Goal: Find contact information: Find contact information

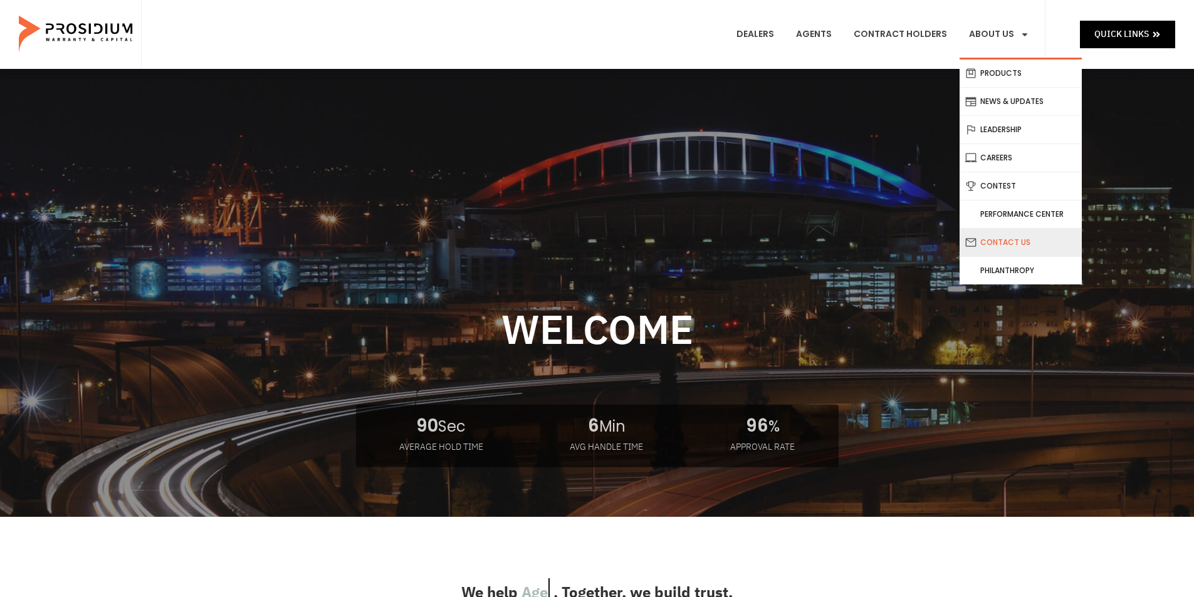
click at [1021, 245] on link "Contact Us" at bounding box center [1020, 243] width 122 height 28
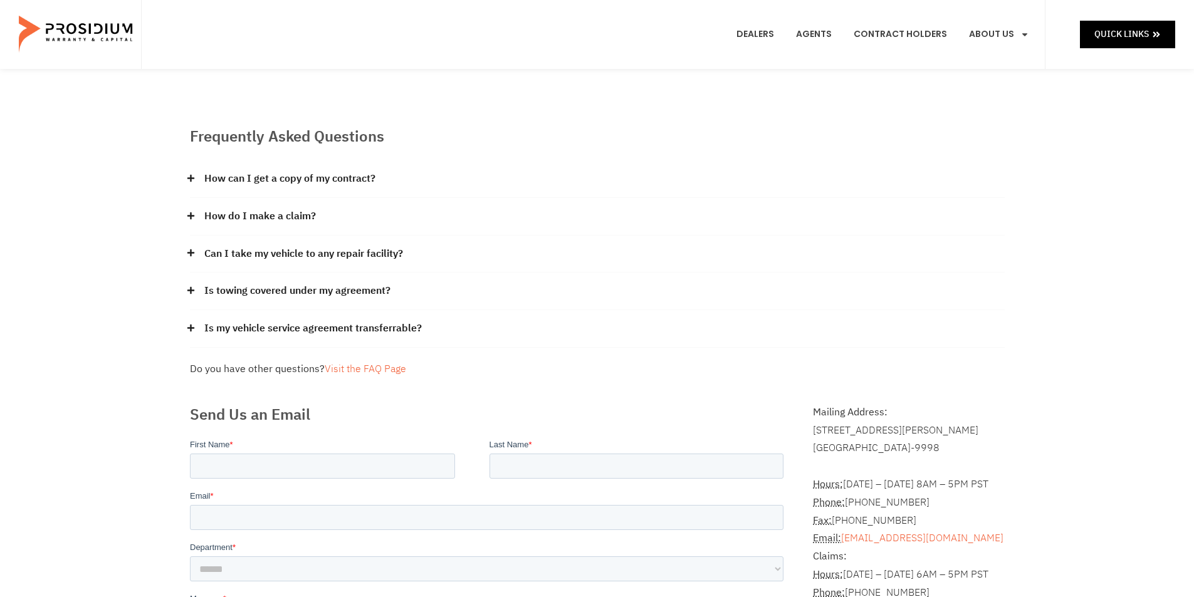
click at [336, 217] on div "How do I make a claim?" at bounding box center [597, 217] width 814 height 38
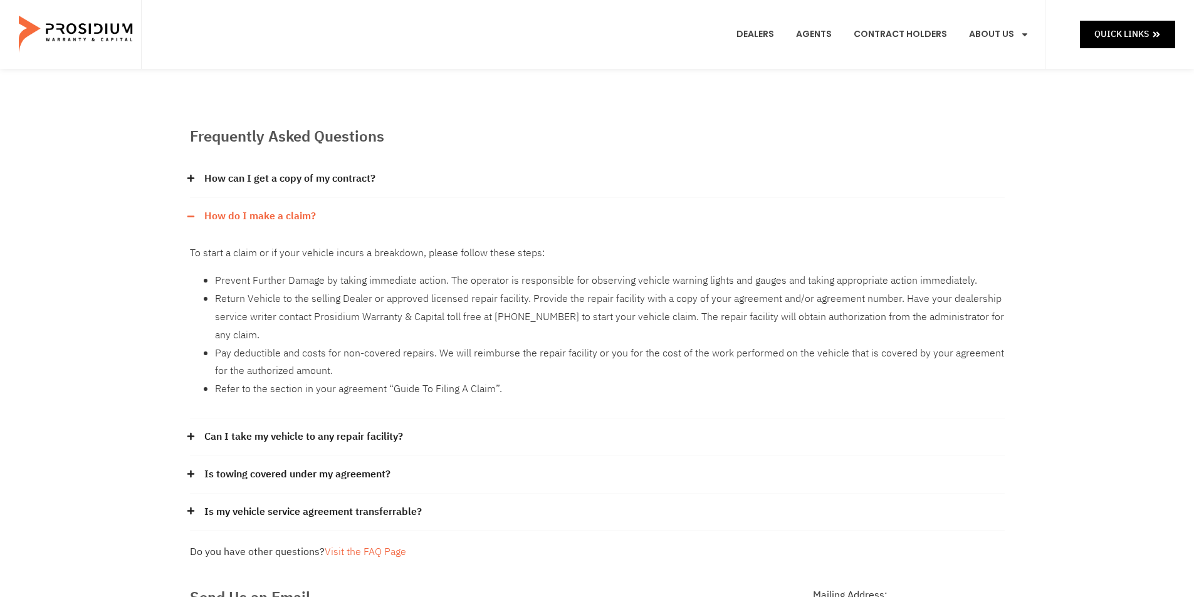
click at [336, 217] on div "How do I make a claim?" at bounding box center [597, 216] width 814 height 37
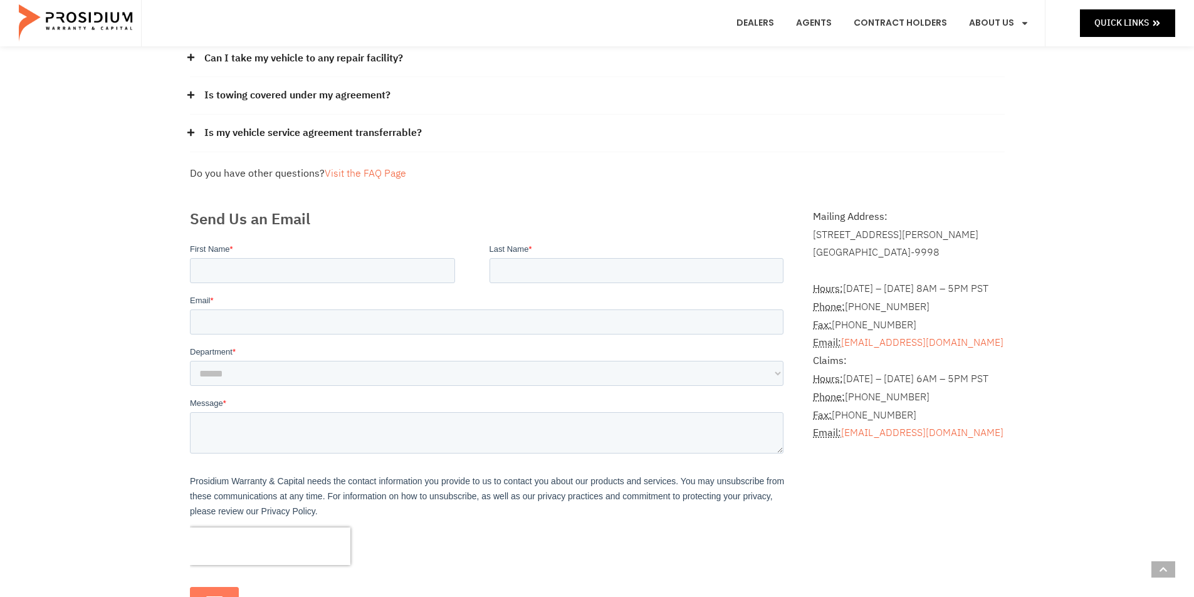
scroll to position [313, 0]
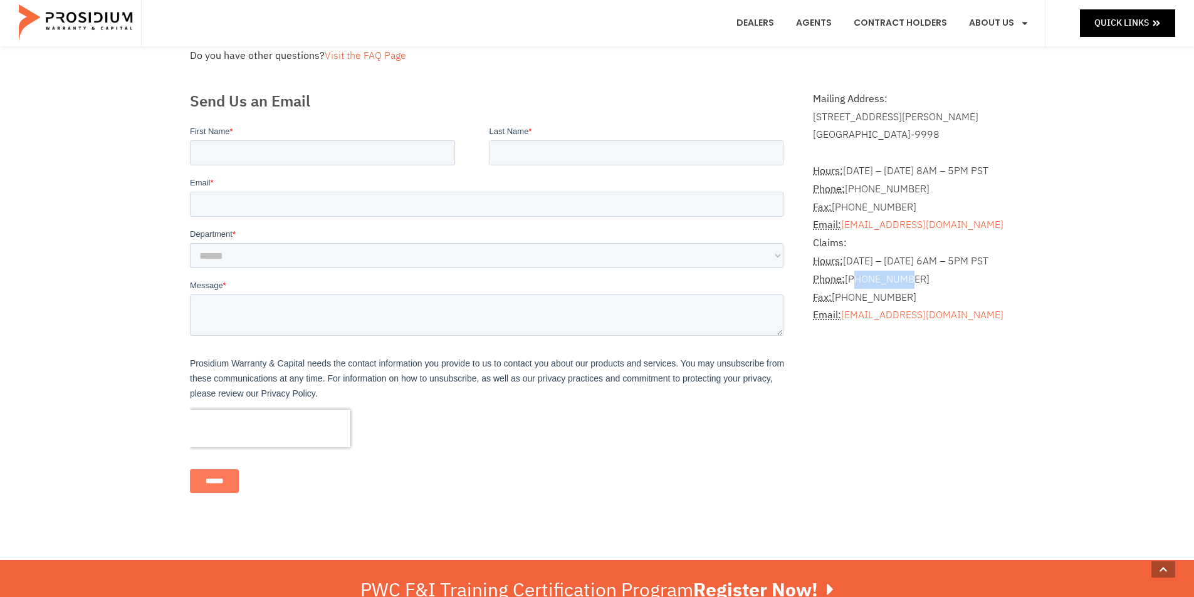
drag, startPoint x: 854, startPoint y: 279, endPoint x: 903, endPoint y: 283, distance: 49.1
click at [903, 283] on p "Claims: Hours: [DATE] – [DATE] 6AM – 5PM PST Phone: [PHONE_NUMBER] Fax: [PHONE_…" at bounding box center [908, 279] width 191 height 90
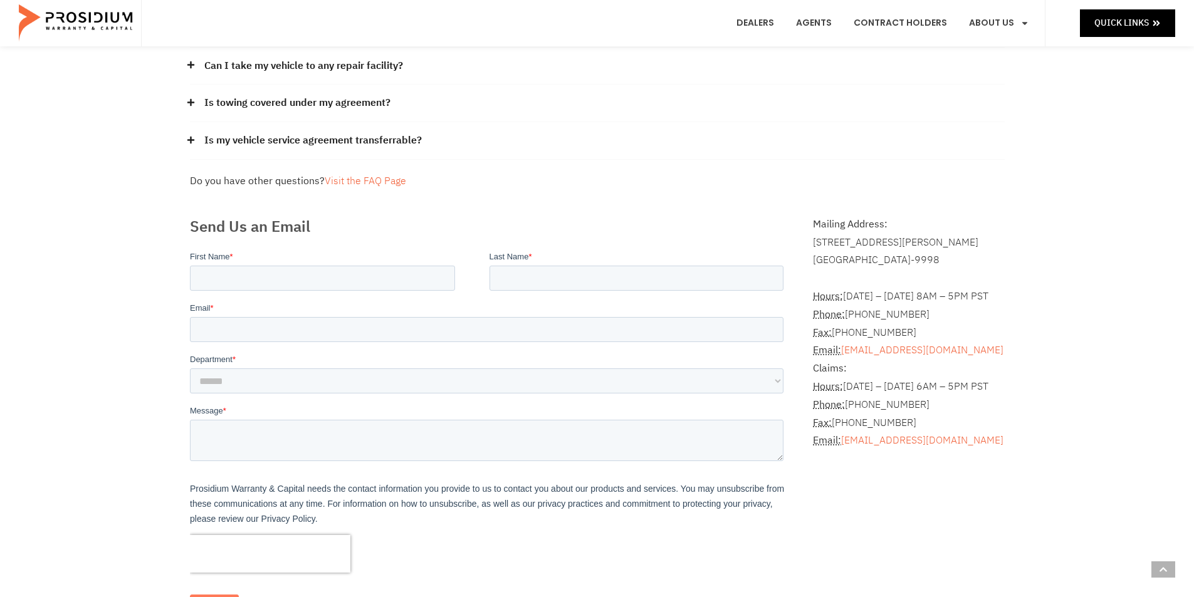
scroll to position [251, 0]
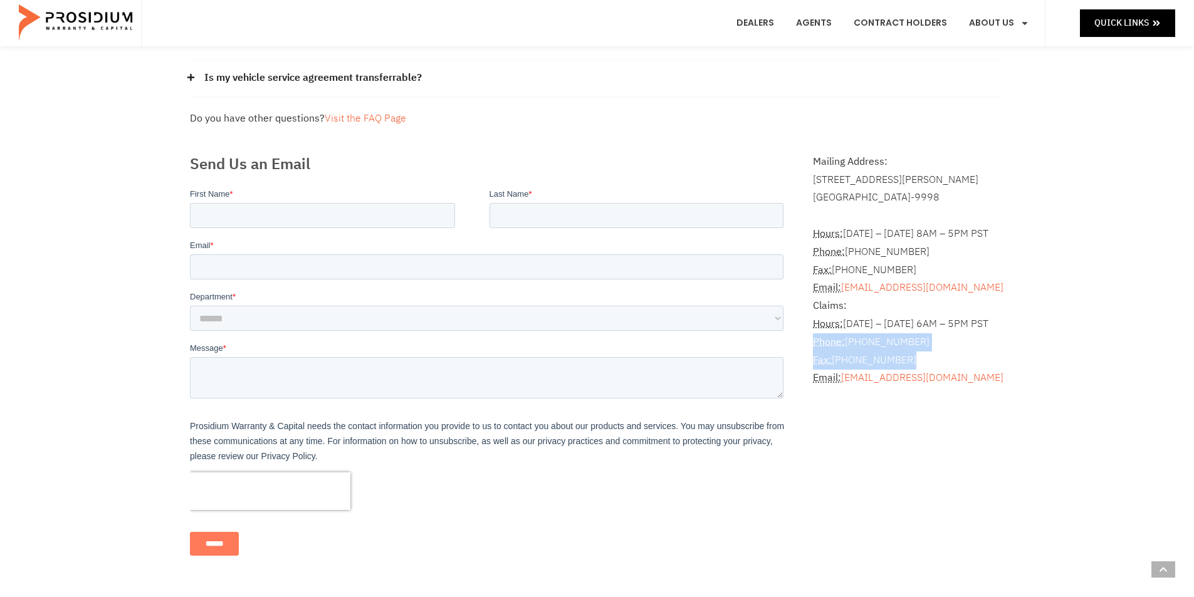
drag, startPoint x: 811, startPoint y: 343, endPoint x: 961, endPoint y: 351, distance: 150.0
click at [961, 351] on div "Mailing Address: [STREET_ADDRESS][PERSON_NAME] Hours: [DATE] – [DATE] 8AM – 5PM…" at bounding box center [908, 360] width 204 height 426
click at [954, 341] on p "Claims: Hours: [DATE] – [DATE] 6AM – 5PM PST Phone: [PHONE_NUMBER] Fax: [PHONE_…" at bounding box center [908, 342] width 191 height 90
drag, startPoint x: 845, startPoint y: 343, endPoint x: 912, endPoint y: 343, distance: 67.7
click at [912, 343] on p "Claims: Hours: [DATE] – [DATE] 6AM – 5PM PST Phone: [PHONE_NUMBER] Fax: [PHONE_…" at bounding box center [908, 342] width 191 height 90
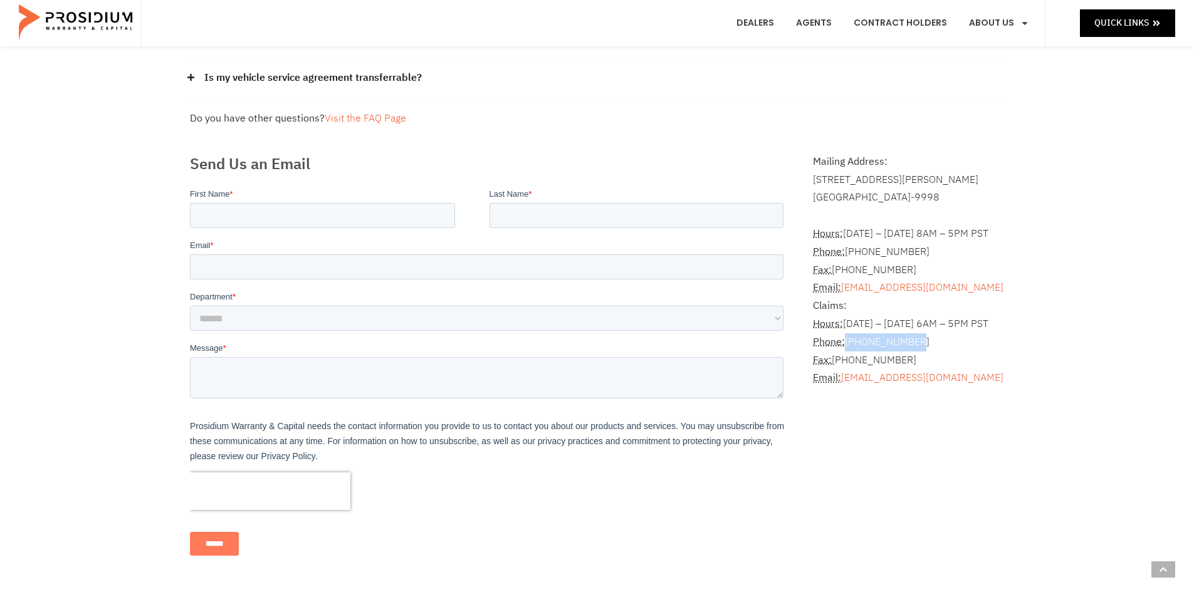
click at [912, 343] on p "Claims: Hours: [DATE] – [DATE] 6AM – 5PM PST Phone: [PHONE_NUMBER] Fax: [PHONE_…" at bounding box center [908, 342] width 191 height 90
drag, startPoint x: 922, startPoint y: 345, endPoint x: 848, endPoint y: 345, distance: 73.9
click at [848, 345] on p "Claims: Hours: [DATE] – [DATE] 6AM – 5PM PST Phone: [PHONE_NUMBER] Fax: [PHONE_…" at bounding box center [908, 342] width 191 height 90
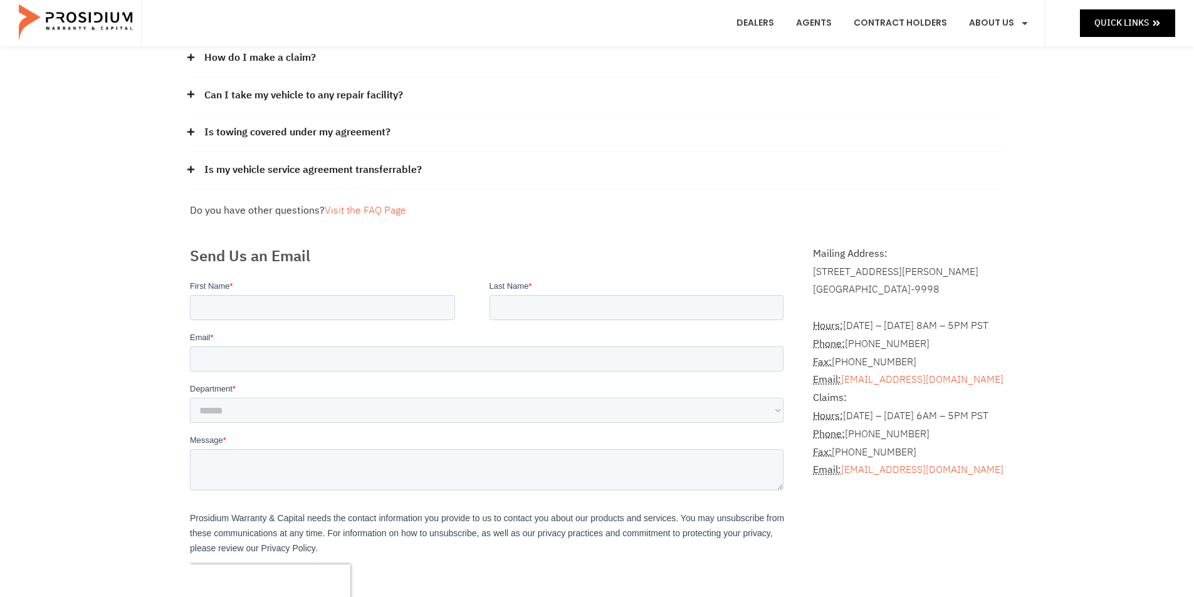
scroll to position [188, 0]
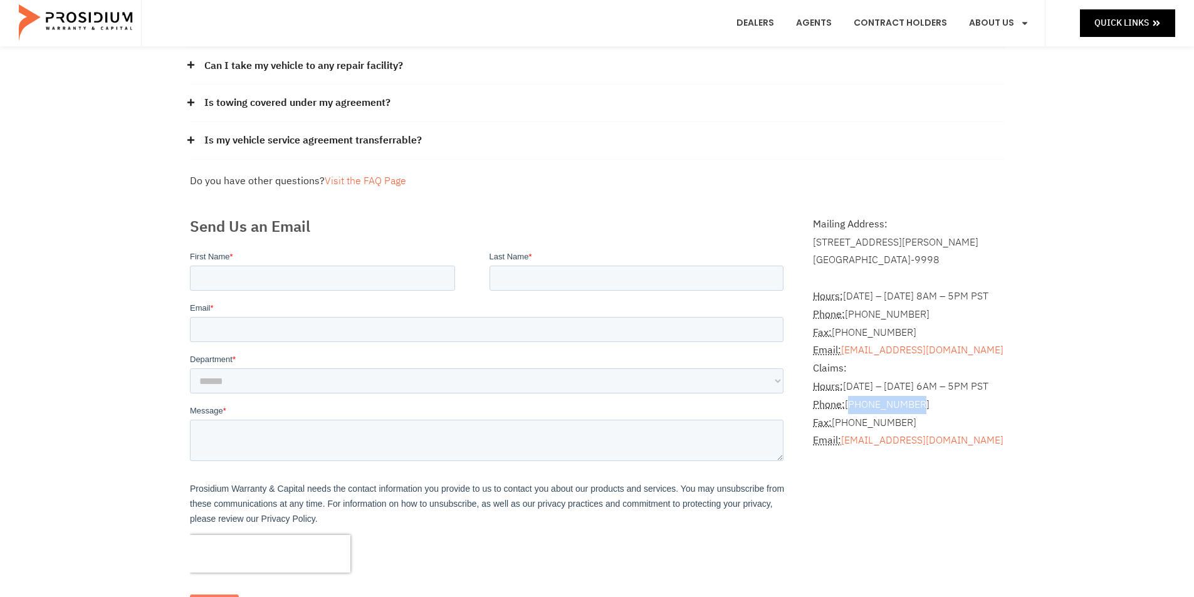
drag, startPoint x: 850, startPoint y: 404, endPoint x: 913, endPoint y: 407, distance: 62.7
click at [913, 407] on p "Claims: Hours: [DATE] – [DATE] 6AM – 5PM PST Phone: [PHONE_NUMBER] Fax: [PHONE_…" at bounding box center [908, 405] width 191 height 90
click at [915, 407] on p "Claims: Hours: [DATE] – [DATE] 6AM – 5PM PST Phone: [PHONE_NUMBER] Fax: [PHONE_…" at bounding box center [908, 405] width 191 height 90
drag, startPoint x: 850, startPoint y: 403, endPoint x: 924, endPoint y: 408, distance: 73.5
click at [924, 408] on p "Claims: Hours: [DATE] – [DATE] 6AM – 5PM PST Phone: [PHONE_NUMBER] Fax: [PHONE_…" at bounding box center [908, 405] width 191 height 90
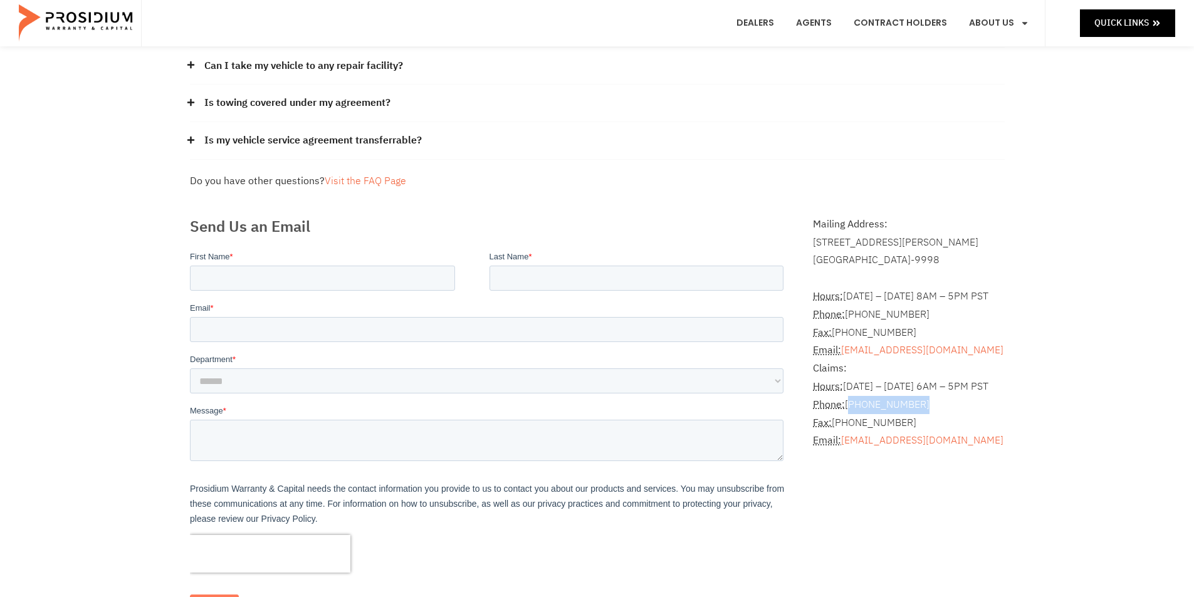
click at [924, 408] on p "Claims: Hours: [DATE] – [DATE] 6AM – 5PM PST Phone: [PHONE_NUMBER] Fax: [PHONE_…" at bounding box center [908, 405] width 191 height 90
drag, startPoint x: 920, startPoint y: 403, endPoint x: 849, endPoint y: 407, distance: 71.5
click at [849, 407] on p "Claims: Hours: [DATE] – [DATE] 6AM – 5PM PST Phone: [PHONE_NUMBER] Fax: [PHONE_…" at bounding box center [908, 405] width 191 height 90
drag, startPoint x: 849, startPoint y: 403, endPoint x: 925, endPoint y: 408, distance: 76.6
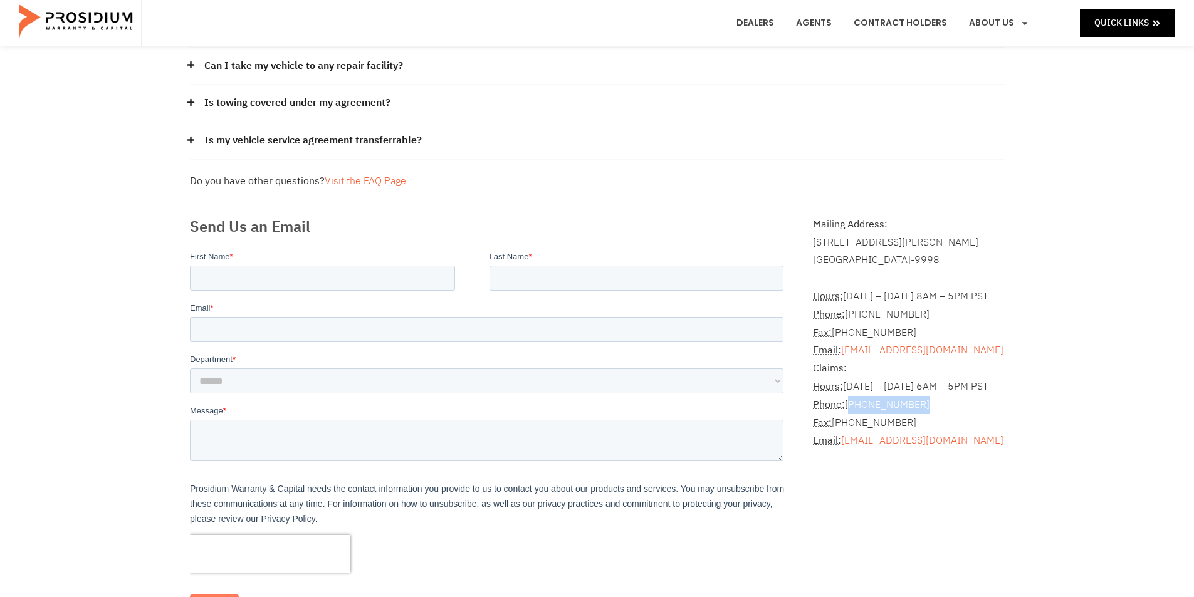
click at [925, 408] on p "Claims: Hours: [DATE] – [DATE] 6AM – 5PM PST Phone: [PHONE_NUMBER] Fax: [PHONE_…" at bounding box center [908, 405] width 191 height 90
click at [915, 402] on p "Claims: Hours: [DATE] – [DATE] 6AM – 5PM PST Phone: [PHONE_NUMBER] Fax: [PHONE_…" at bounding box center [908, 405] width 191 height 90
drag, startPoint x: 919, startPoint y: 405, endPoint x: 848, endPoint y: 407, distance: 71.4
click at [848, 407] on p "Claims: Hours: [DATE] – [DATE] 6AM – 5PM PST Phone: [PHONE_NUMBER] Fax: [PHONE_…" at bounding box center [908, 405] width 191 height 90
click at [852, 403] on p "Claims: Hours: [DATE] – [DATE] 6AM – 5PM PST Phone: [PHONE_NUMBER] Fax: [PHONE_…" at bounding box center [908, 405] width 191 height 90
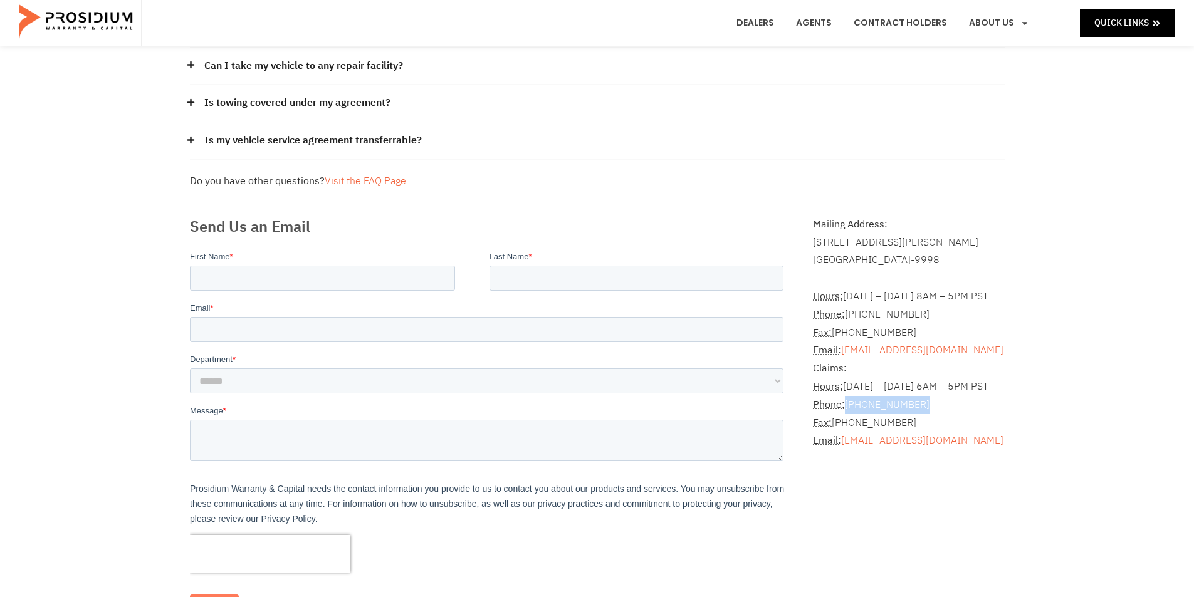
drag, startPoint x: 846, startPoint y: 406, endPoint x: 925, endPoint y: 410, distance: 79.7
click at [925, 410] on p "Claims: Hours: [DATE] – [DATE] 6AM – 5PM PST Phone: [PHONE_NUMBER] Fax: [PHONE_…" at bounding box center [908, 405] width 191 height 90
drag, startPoint x: 848, startPoint y: 405, endPoint x: 903, endPoint y: 407, distance: 55.2
click at [903, 407] on p "Claims: Hours: [DATE] – [DATE] 6AM – 5PM PST Phone: [PHONE_NUMBER] Fax: [PHONE_…" at bounding box center [908, 405] width 191 height 90
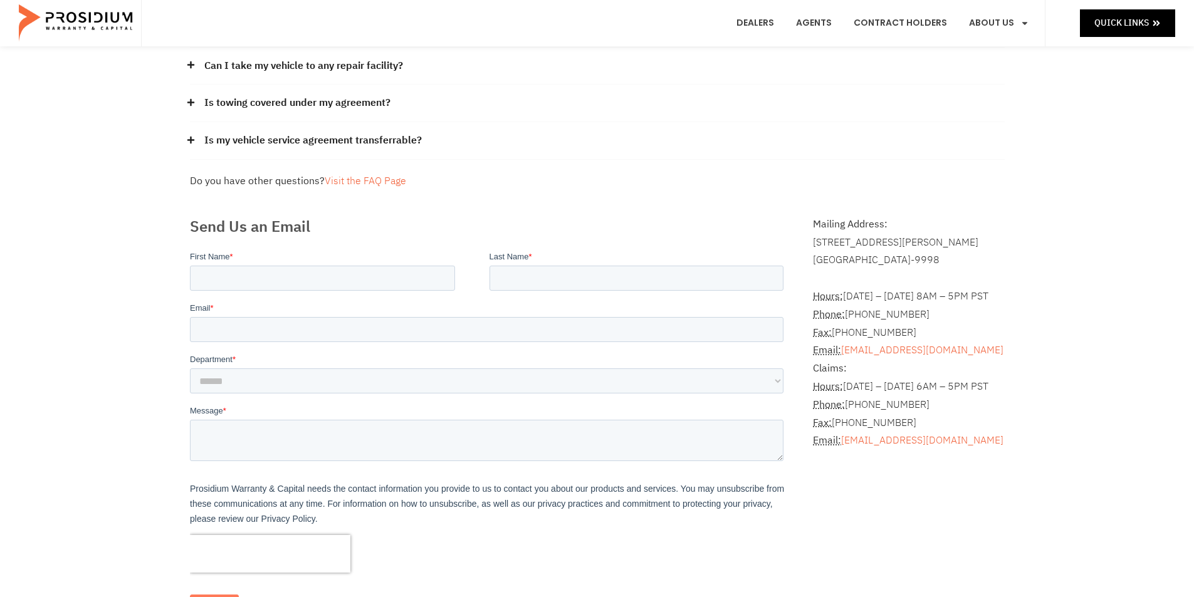
click at [905, 407] on p "Claims: Hours: [DATE] – [DATE] 6AM – 5PM PST Phone: [PHONE_NUMBER] Fax: [PHONE_…" at bounding box center [908, 405] width 191 height 90
drag, startPoint x: 927, startPoint y: 405, endPoint x: 847, endPoint y: 407, distance: 80.2
click at [847, 407] on p "Claims: Hours: [DATE] – [DATE] 6AM – 5PM PST Phone: [PHONE_NUMBER] Fax: [PHONE_…" at bounding box center [908, 405] width 191 height 90
drag, startPoint x: 847, startPoint y: 407, endPoint x: 902, endPoint y: 411, distance: 54.7
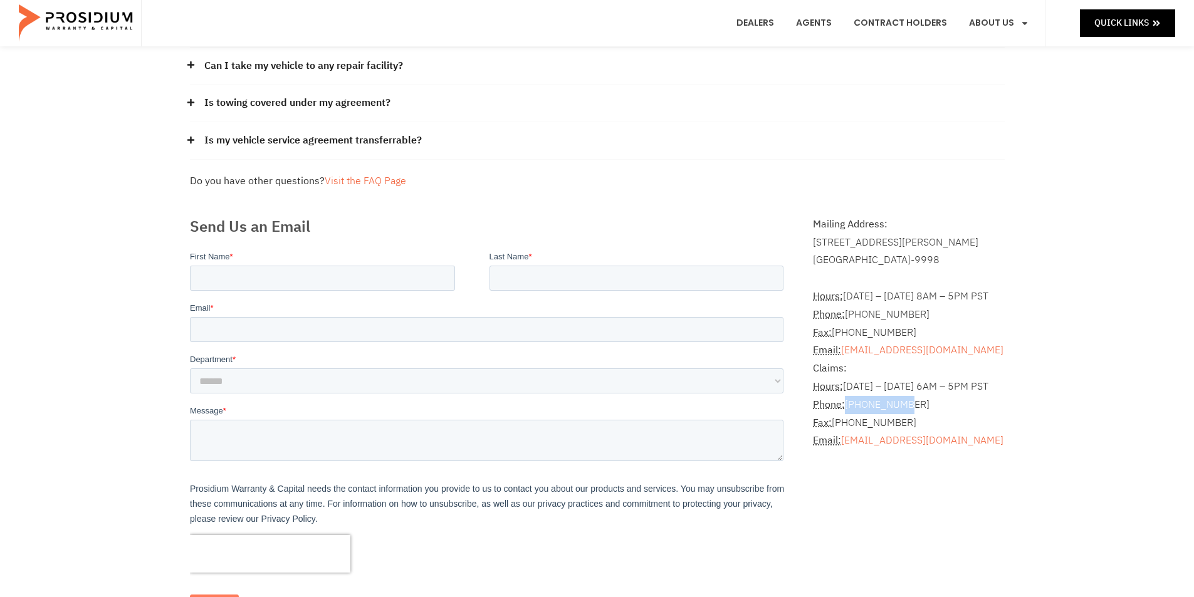
click at [902, 411] on p "Claims: Hours: [DATE] – [DATE] 6AM – 5PM PST Phone: [PHONE_NUMBER] Fax: [PHONE_…" at bounding box center [908, 405] width 191 height 90
drag, startPoint x: 850, startPoint y: 403, endPoint x: 925, endPoint y: 404, distance: 74.6
click at [925, 404] on p "Claims: Hours: [DATE] – [DATE] 6AM – 5PM PST Phone: [PHONE_NUMBER] Fax: [PHONE_…" at bounding box center [908, 405] width 191 height 90
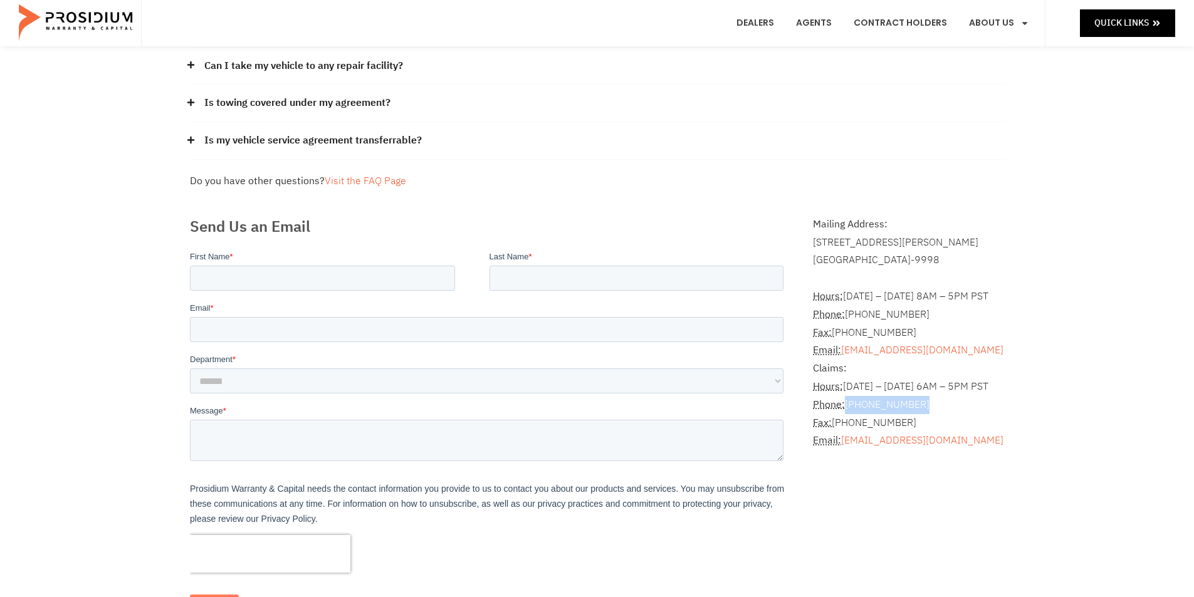
drag, startPoint x: 918, startPoint y: 408, endPoint x: 848, endPoint y: 406, distance: 70.8
click at [848, 406] on p "Claims: Hours: [DATE] – [DATE] 6AM – 5PM PST Phone: [PHONE_NUMBER] Fax: [PHONE_…" at bounding box center [908, 405] width 191 height 90
click at [848, 405] on p "Claims: Hours: [DATE] – [DATE] 6AM – 5PM PST Phone: [PHONE_NUMBER] Fax: [PHONE_…" at bounding box center [908, 405] width 191 height 90
click at [848, 403] on p "Claims: Hours: [DATE] – [DATE] 6AM – 5PM PST Phone: [PHONE_NUMBER] Fax: [PHONE_…" at bounding box center [908, 405] width 191 height 90
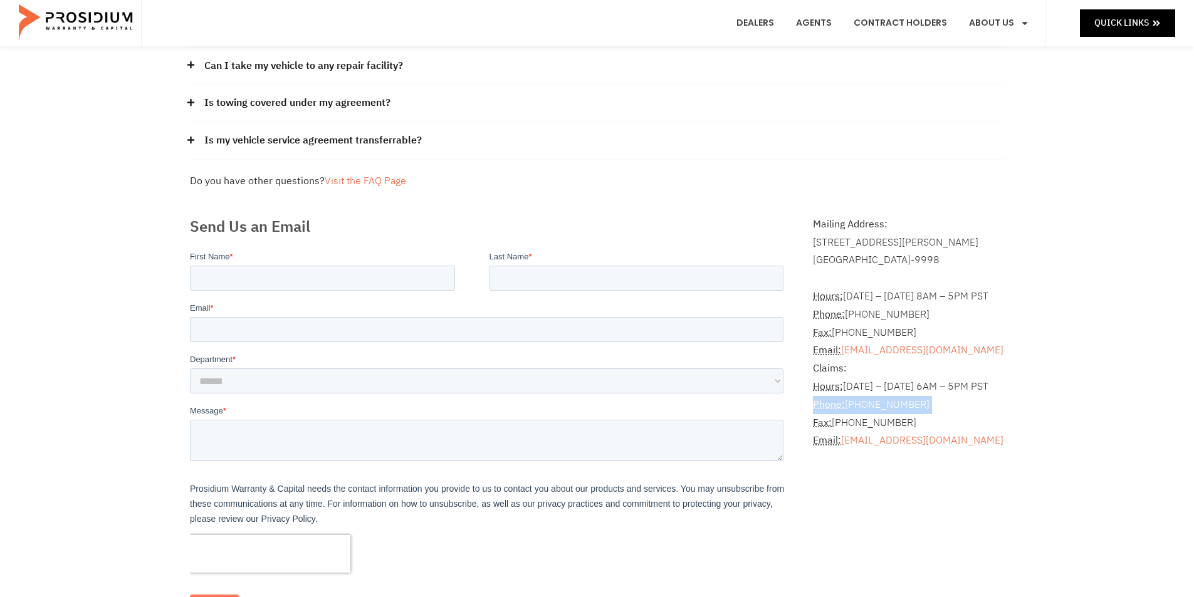
click at [856, 403] on p "Claims: Hours: [DATE] – [DATE] 6AM – 5PM PST Phone: [PHONE_NUMBER] Fax: [PHONE_…" at bounding box center [908, 405] width 191 height 90
drag, startPoint x: 846, startPoint y: 404, endPoint x: 925, endPoint y: 405, distance: 79.6
click at [925, 405] on p "Claims: Hours: [DATE] – [DATE] 6AM – 5PM PST Phone: [PHONE_NUMBER] Fax: [PHONE_…" at bounding box center [908, 405] width 191 height 90
drag, startPoint x: 920, startPoint y: 405, endPoint x: 847, endPoint y: 403, distance: 72.7
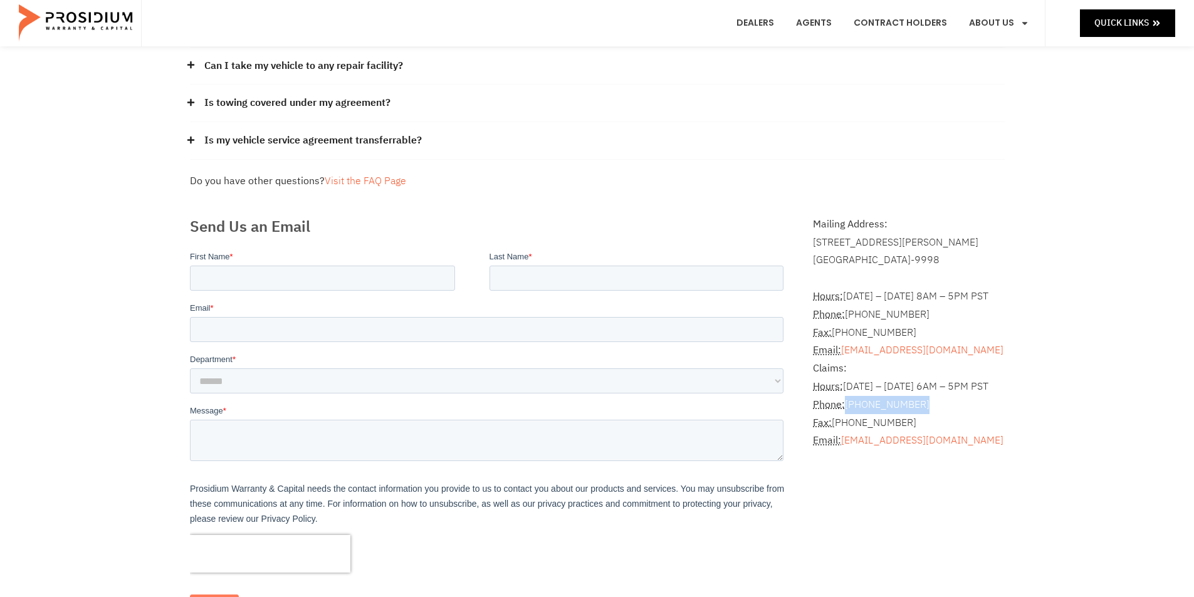
click at [847, 403] on p "Claims: Hours: [DATE] – [DATE] 6AM – 5PM PST Phone: [PHONE_NUMBER] Fax: [PHONE_…" at bounding box center [908, 405] width 191 height 90
click at [849, 406] on p "Claims: Hours: [DATE] – [DATE] 6AM – 5PM PST Phone: [PHONE_NUMBER] Fax: [PHONE_…" at bounding box center [908, 405] width 191 height 90
click at [878, 402] on p "Claims: Hours: [DATE] – [DATE] 6AM – 5PM PST Phone: [PHONE_NUMBER] Fax: [PHONE_…" at bounding box center [908, 405] width 191 height 90
click at [915, 404] on p "Claims: Hours: [DATE] – [DATE] 6AM – 5PM PST Phone: [PHONE_NUMBER] Fax: [PHONE_…" at bounding box center [908, 405] width 191 height 90
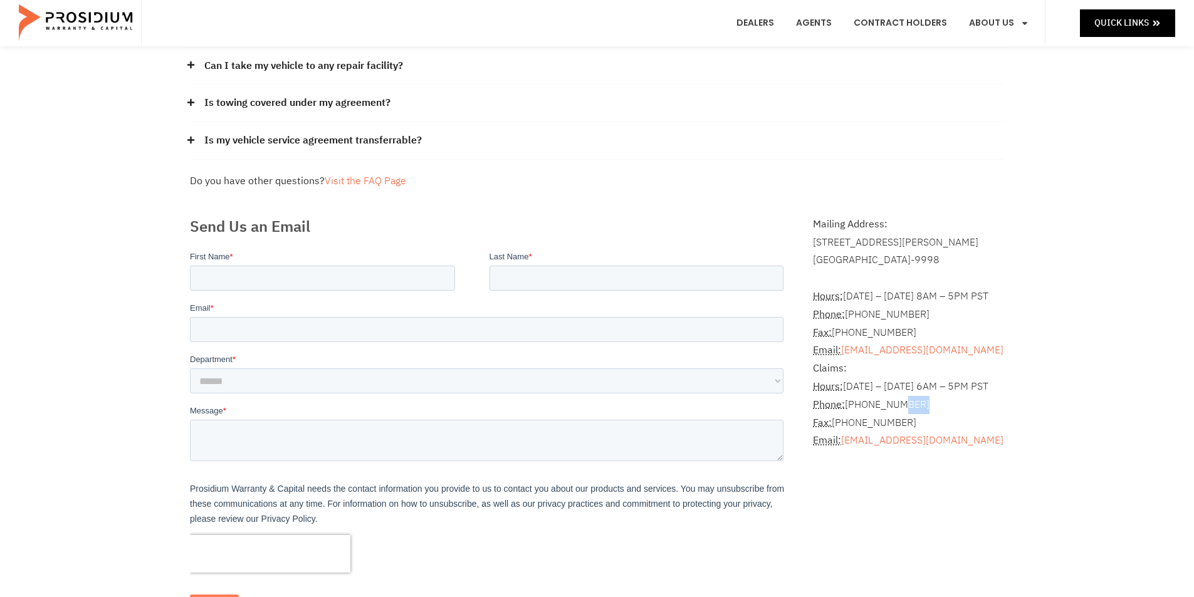
click at [918, 402] on p "Claims: Hours: [DATE] – [DATE] 6AM – 5PM PST Phone: [PHONE_NUMBER] Fax: [PHONE_…" at bounding box center [908, 405] width 191 height 90
click at [920, 403] on p "Claims: Hours: [DATE] – [DATE] 6AM – 5PM PST Phone: [PHONE_NUMBER] Fax: [PHONE_…" at bounding box center [908, 405] width 191 height 90
click at [917, 404] on p "Claims: Hours: [DATE] – [DATE] 6AM – 5PM PST Phone: [PHONE_NUMBER] Fax: [PHONE_…" at bounding box center [908, 405] width 191 height 90
drag, startPoint x: 918, startPoint y: 404, endPoint x: 856, endPoint y: 406, distance: 62.1
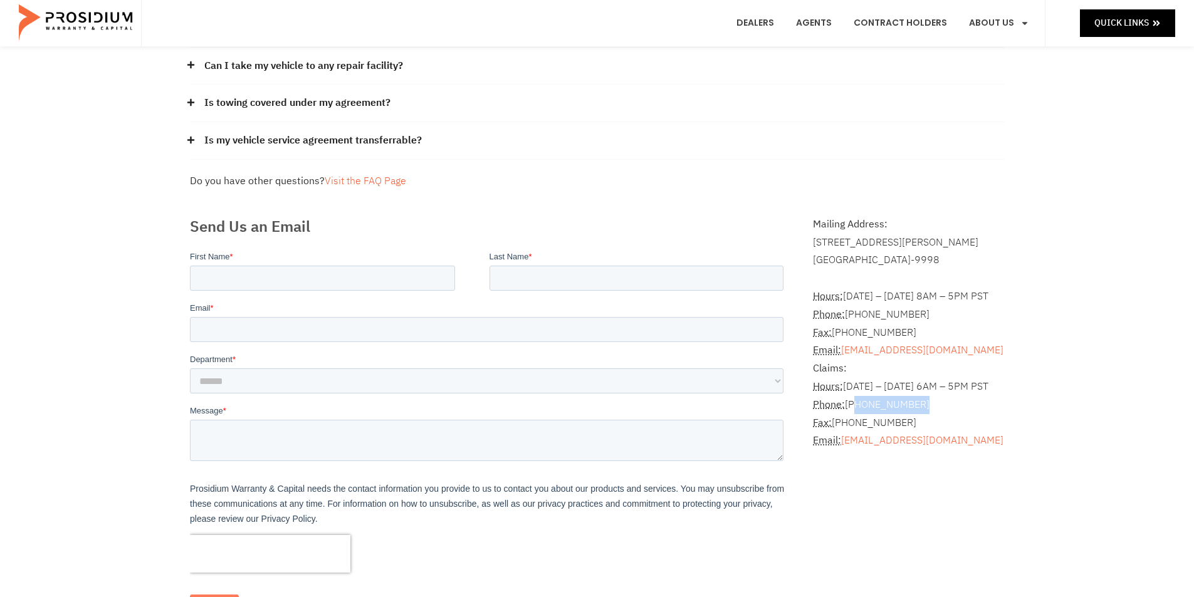
click at [856, 406] on p "Claims: Hours: [DATE] – [DATE] 6AM – 5PM PST Phone: [PHONE_NUMBER] Fax: [PHONE_…" at bounding box center [908, 405] width 191 height 90
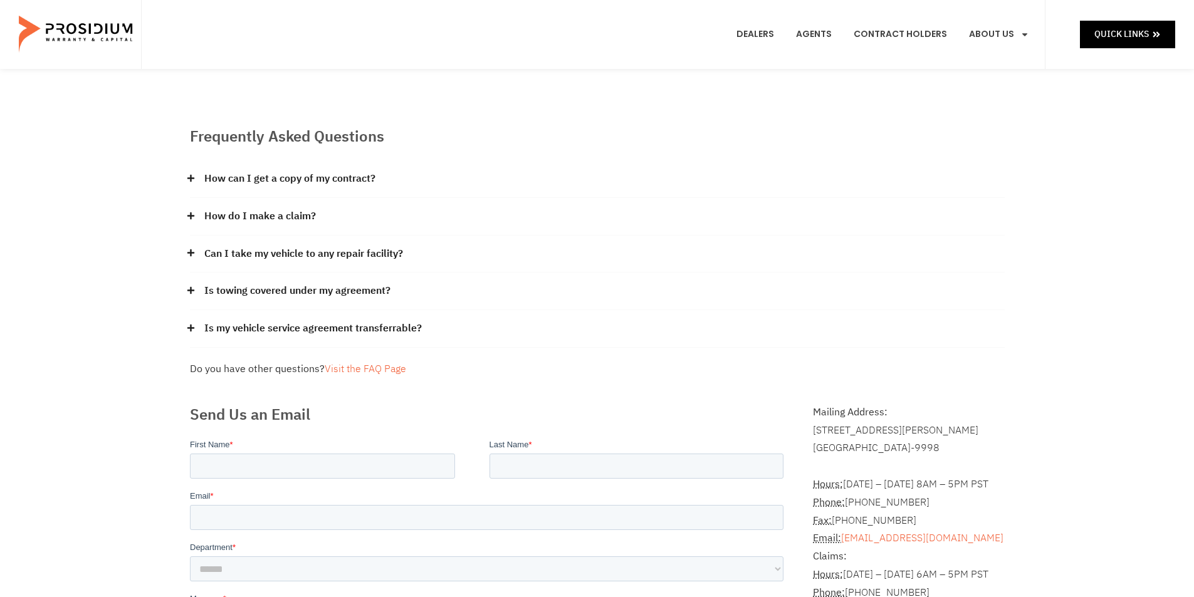
click at [289, 211] on link "How do I make a claim?" at bounding box center [260, 216] width 112 height 18
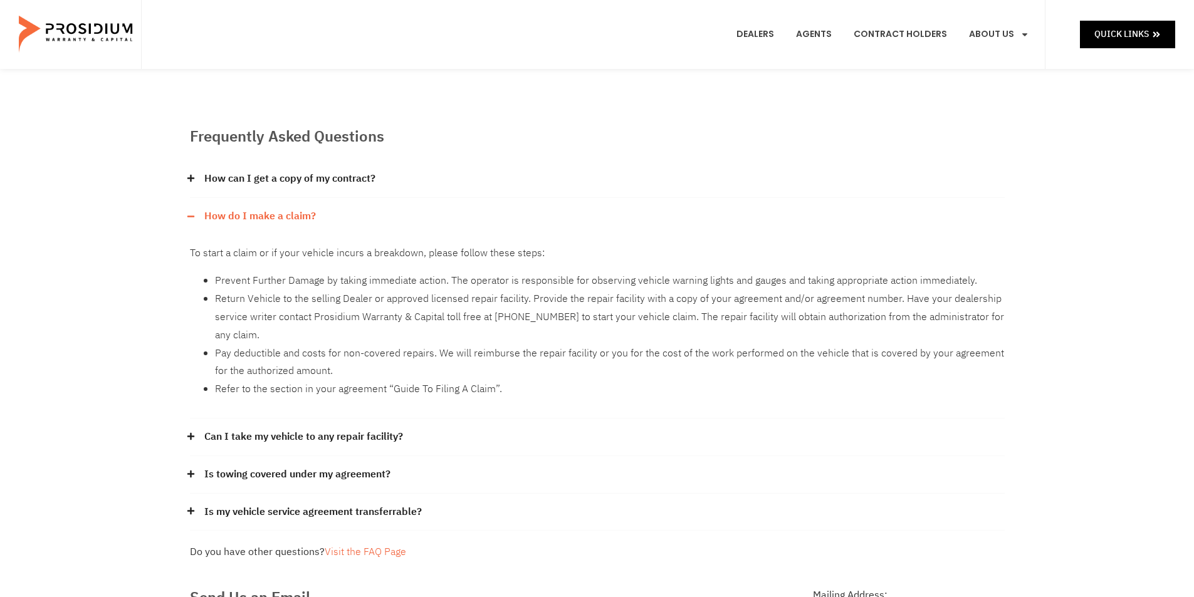
click at [227, 224] on link "How do I make a claim?" at bounding box center [260, 216] width 112 height 18
